Goal: Information Seeking & Learning: Learn about a topic

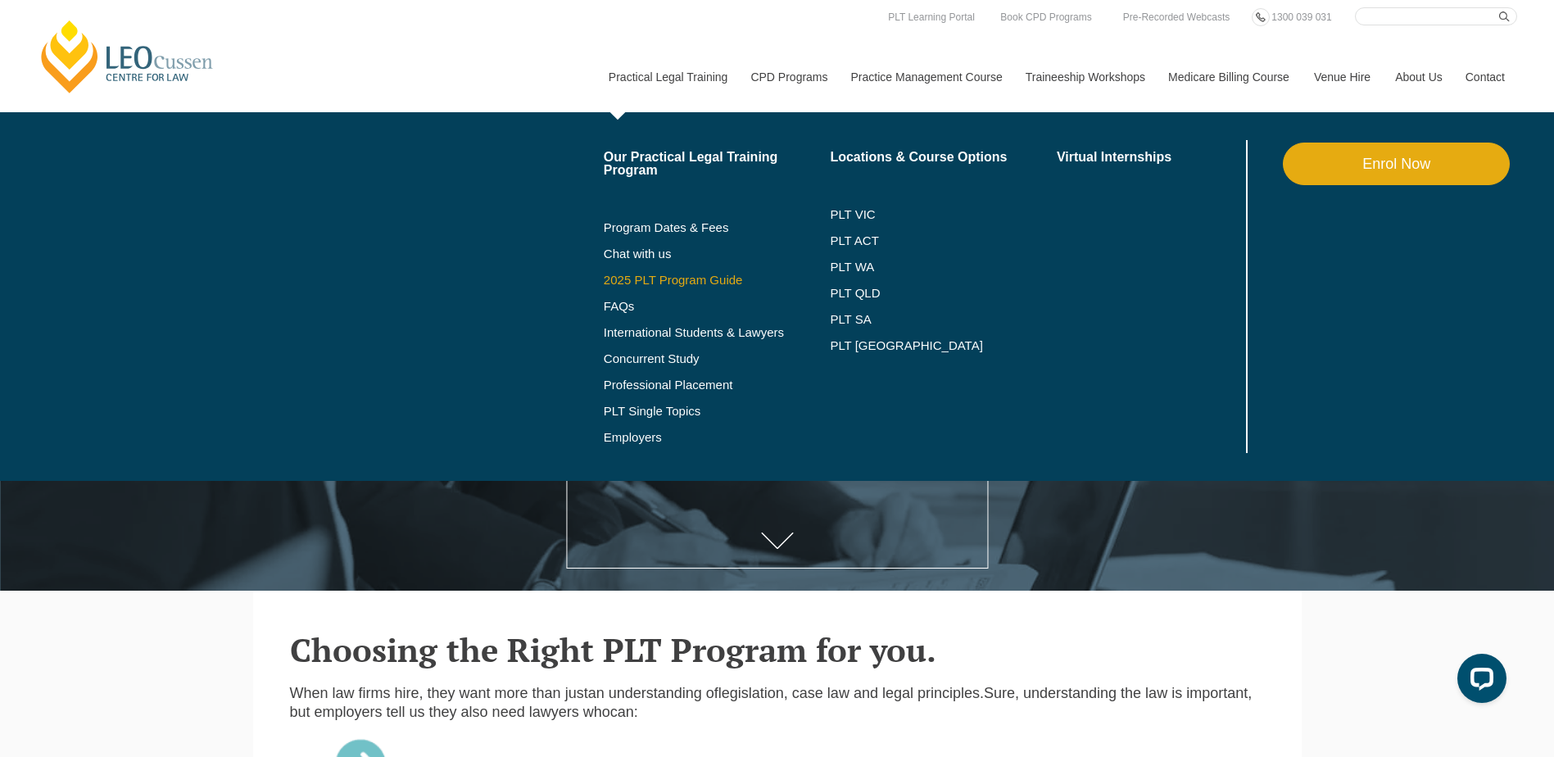
click at [678, 279] on link "2025 PLT Program Guide" at bounding box center [697, 280] width 186 height 13
